Goal: Task Accomplishment & Management: Complete application form

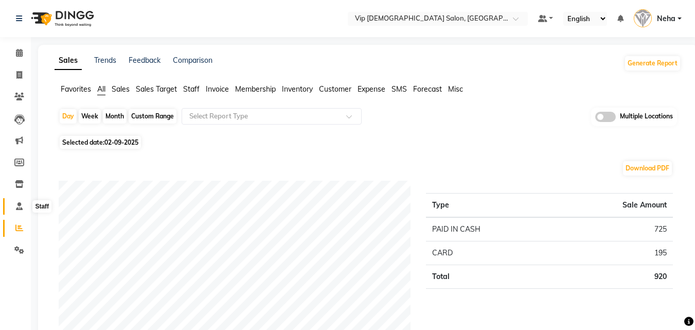
click at [15, 210] on span at bounding box center [19, 207] width 18 height 12
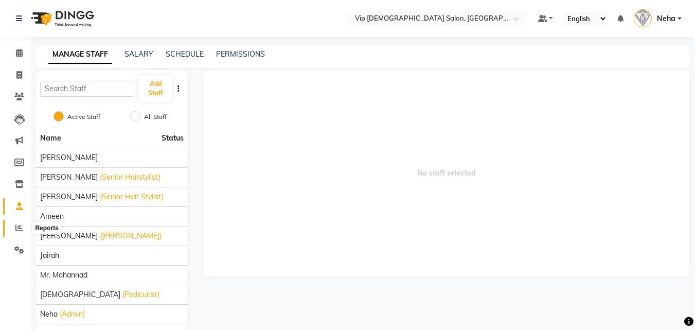
click at [16, 227] on icon at bounding box center [19, 228] width 8 height 8
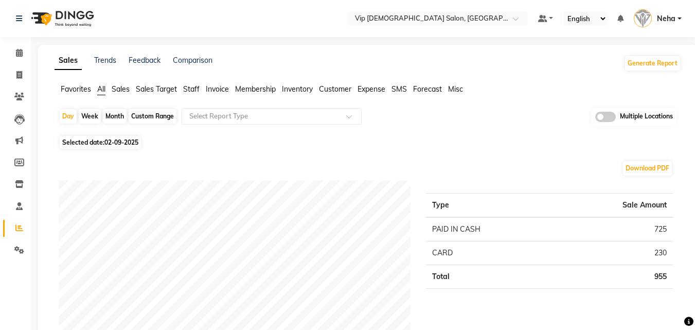
click at [20, 78] on icon at bounding box center [19, 75] width 6 height 8
select select "service"
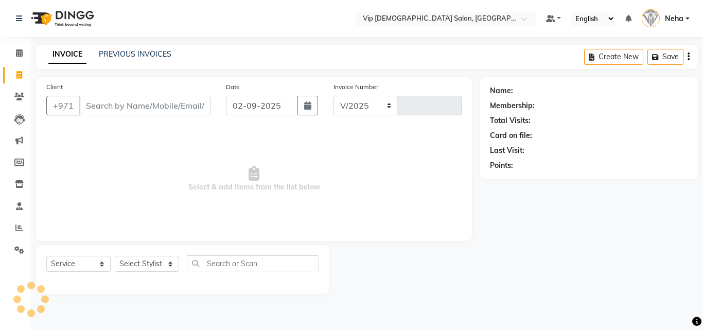
select select "8415"
type input "1587"
click at [119, 107] on input "a" at bounding box center [144, 106] width 131 height 20
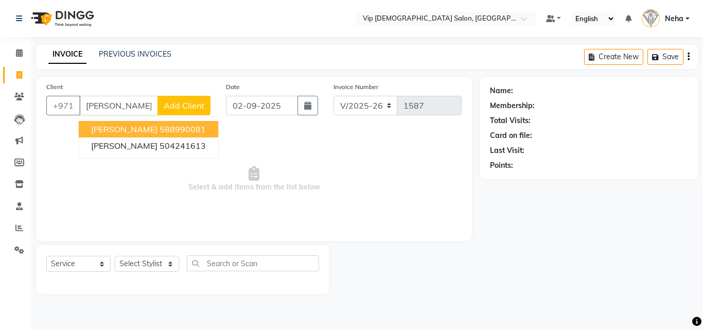
click at [159, 133] on ngb-highlight "588990081" at bounding box center [182, 129] width 46 height 10
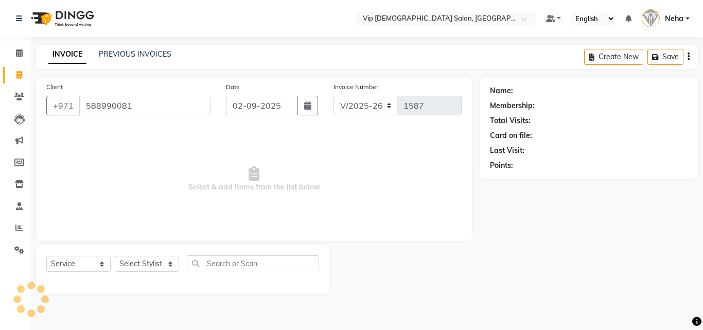
type input "588990081"
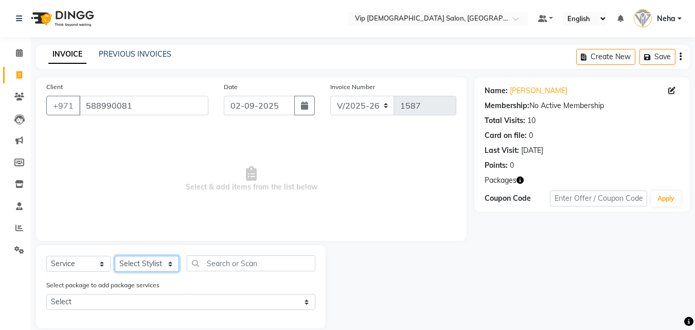
click at [136, 259] on select "Select Stylist Ali Rana Allauddin Anwar Ali Ameen Ayoub Lakhbizi Jairah Mr. Moh…" at bounding box center [147, 264] width 64 height 16
select select "81342"
click at [115, 256] on select "Select Stylist Ali Rana Allauddin Anwar Ali Ameen Ayoub Lakhbizi Jairah Mr. Moh…" at bounding box center [147, 264] width 64 height 16
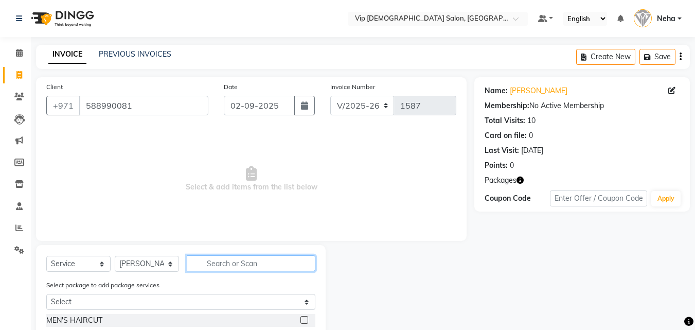
click at [249, 261] on input "text" at bounding box center [251, 263] width 129 height 16
type input "faci"
click at [367, 288] on div at bounding box center [400, 301] width 149 height 113
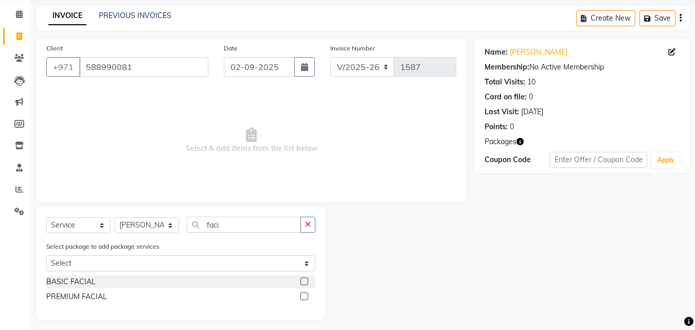
scroll to position [44, 0]
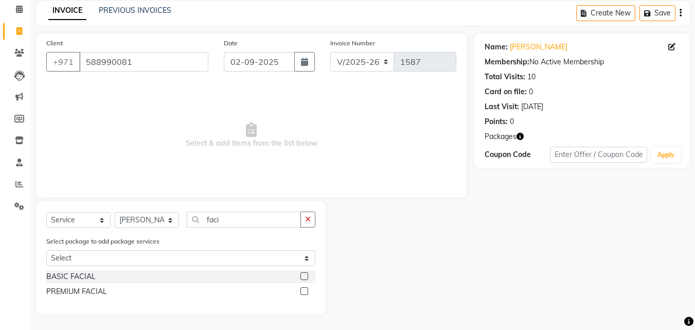
click at [305, 293] on label at bounding box center [304, 291] width 8 height 8
click at [305, 293] on input "checkbox" at bounding box center [303, 291] width 7 height 7
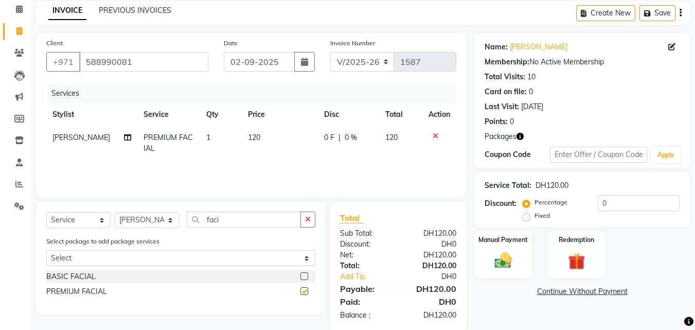
checkbox input "false"
click at [251, 126] on td "120" at bounding box center [280, 143] width 76 height 34
select select "81342"
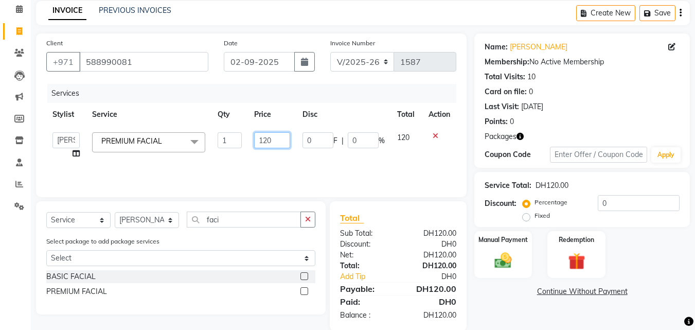
click at [276, 135] on input "120" at bounding box center [271, 140] width 35 height 16
type input "1"
type input "250"
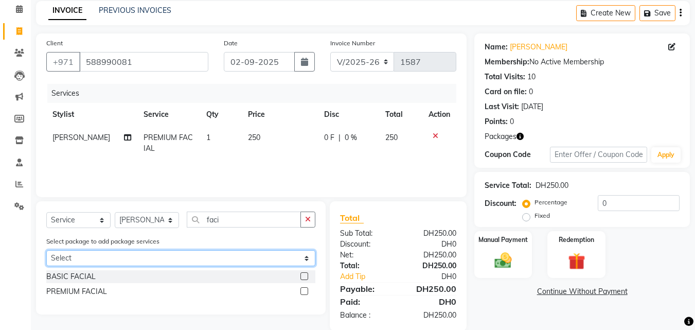
click at [212, 258] on select "Select QUICK FRESH COMBO" at bounding box center [180, 258] width 269 height 16
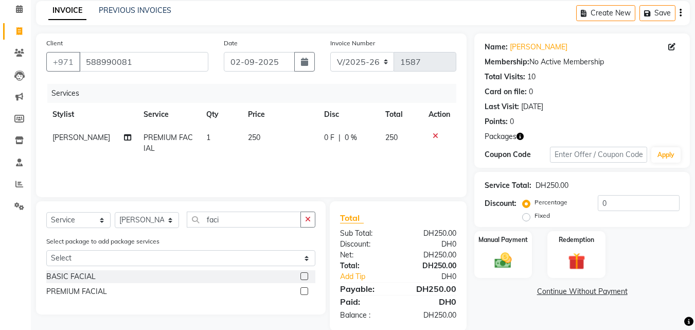
click at [223, 198] on div "Client +971 588990081 Date 02-09-2025 Invoice Number V/2025 V/2025-26 1587 Serv…" at bounding box center [251, 181] width 446 height 297
click at [238, 221] on input "faci" at bounding box center [244, 219] width 114 height 16
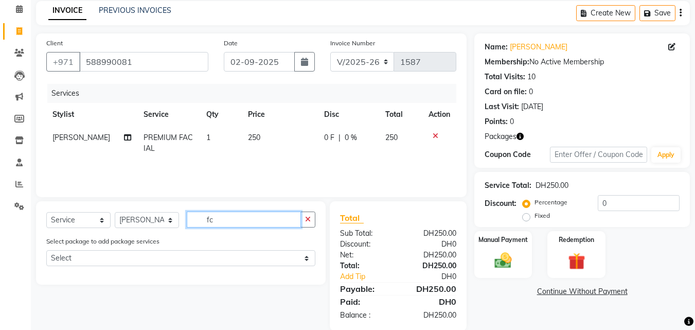
type input "f"
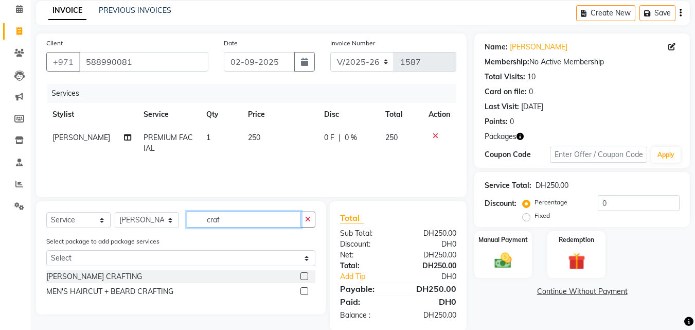
type input "craf"
click at [306, 291] on label at bounding box center [304, 291] width 8 height 8
click at [306, 291] on input "checkbox" at bounding box center [303, 291] width 7 height 7
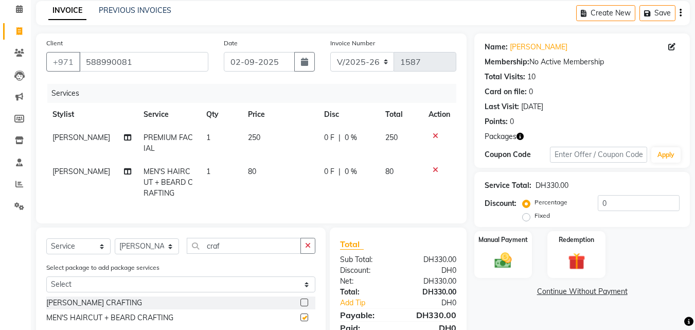
checkbox input "false"
click at [159, 249] on select "Select Stylist Ali Rana Allauddin Anwar Ali Ameen Ayoub Lakhbizi Jairah Mr. Moh…" at bounding box center [147, 246] width 64 height 16
select select "81364"
click at [115, 246] on select "Select Stylist Ali Rana Allauddin Anwar Ali Ameen Ayoub Lakhbizi Jairah Mr. Moh…" at bounding box center [147, 246] width 64 height 16
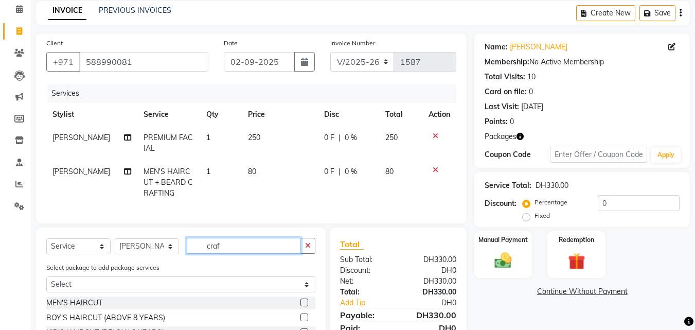
click at [233, 247] on input "craf" at bounding box center [244, 246] width 114 height 16
type input "craf"
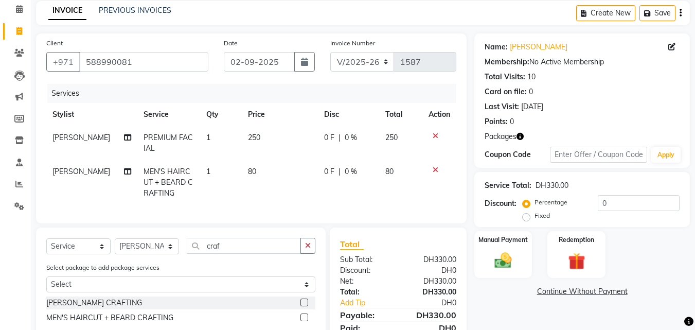
click at [302, 306] on label at bounding box center [304, 302] width 8 height 8
click at [302, 306] on input "checkbox" at bounding box center [303, 302] width 7 height 7
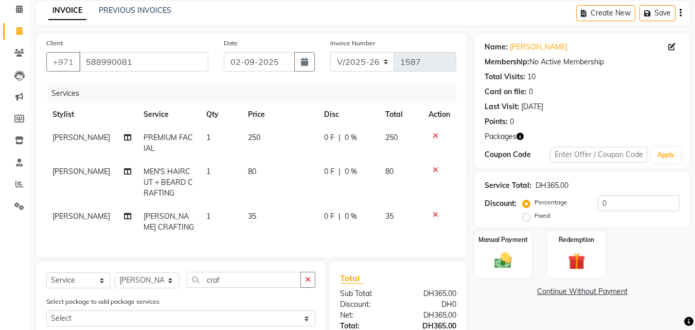
checkbox input "false"
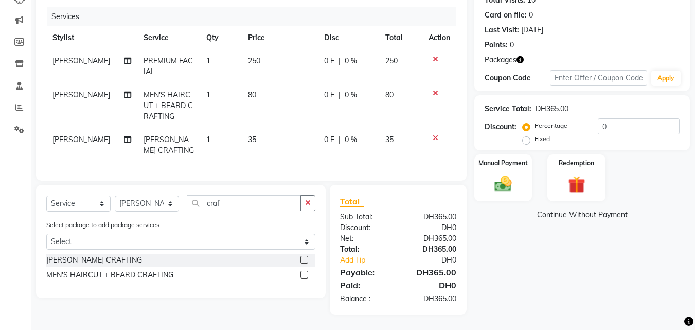
scroll to position [128, 0]
click at [499, 173] on img at bounding box center [503, 183] width 29 height 21
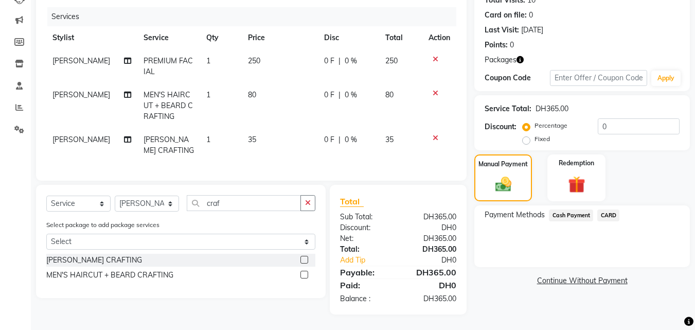
click at [573, 209] on span "Cash Payment" at bounding box center [571, 215] width 44 height 12
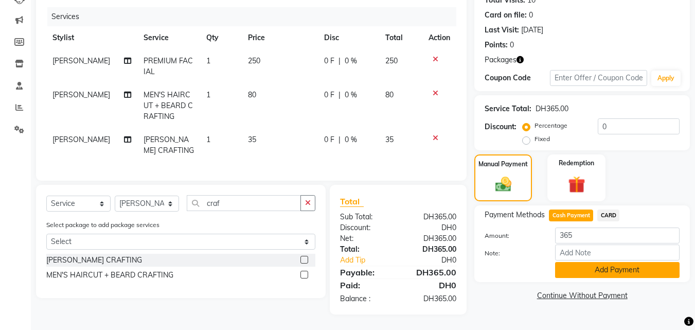
click at [586, 264] on button "Add Payment" at bounding box center [617, 270] width 124 height 16
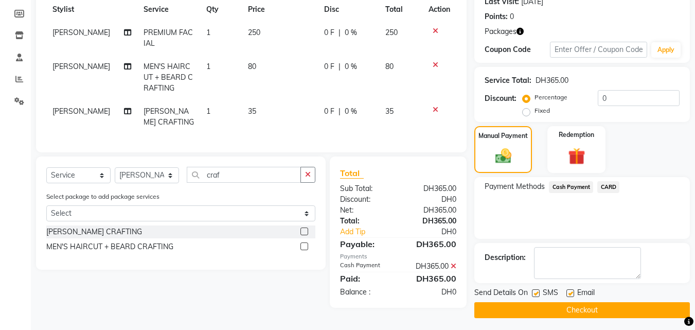
scroll to position [152, 0]
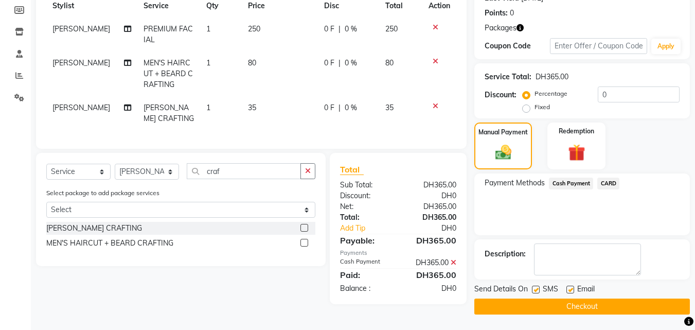
click at [558, 303] on button "Checkout" at bounding box center [582, 306] width 216 height 16
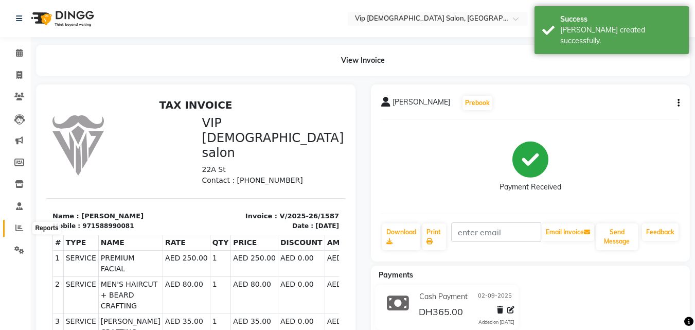
click at [14, 226] on span at bounding box center [19, 228] width 18 height 12
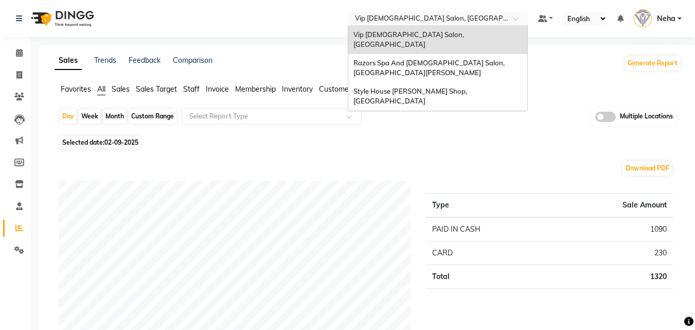
click at [433, 20] on input "text" at bounding box center [427, 19] width 149 height 10
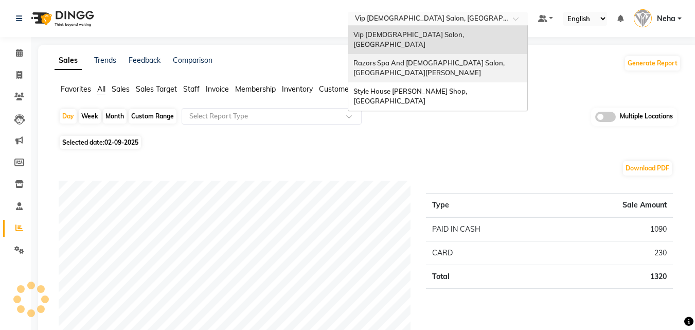
click at [391, 59] on span "Razors Spa And [DEMOGRAPHIC_DATA] Salon, [GEOGRAPHIC_DATA][PERSON_NAME]" at bounding box center [429, 68] width 153 height 19
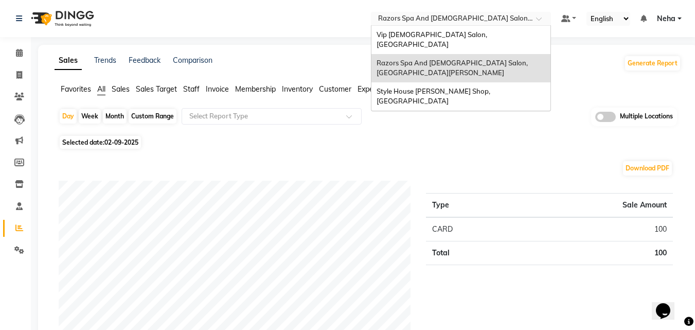
click at [432, 14] on input "text" at bounding box center [450, 19] width 149 height 10
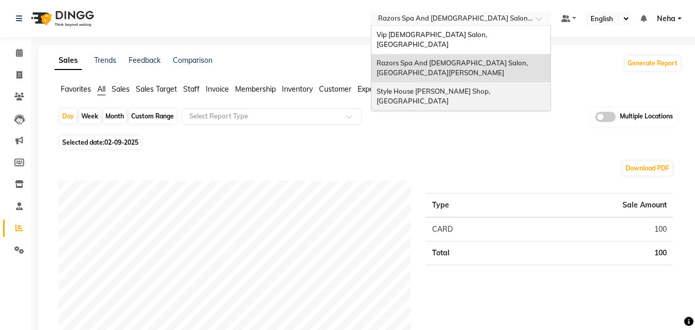
click at [399, 87] on span "Style House [PERSON_NAME] Shop, [GEOGRAPHIC_DATA]" at bounding box center [434, 96] width 115 height 19
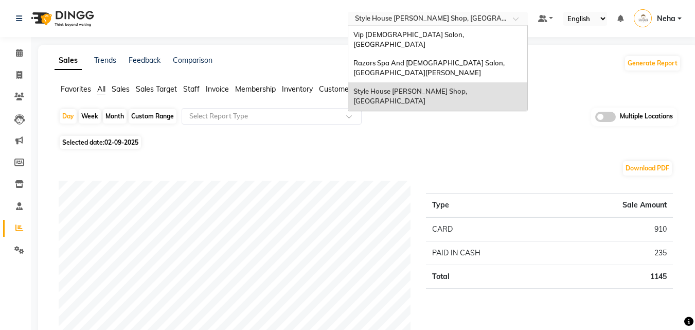
click at [411, 17] on input "text" at bounding box center [427, 19] width 149 height 10
click at [391, 37] on span "Vip [DEMOGRAPHIC_DATA] Salon, [GEOGRAPHIC_DATA]" at bounding box center [409, 39] width 112 height 19
